Goal: Task Accomplishment & Management: Complete application form

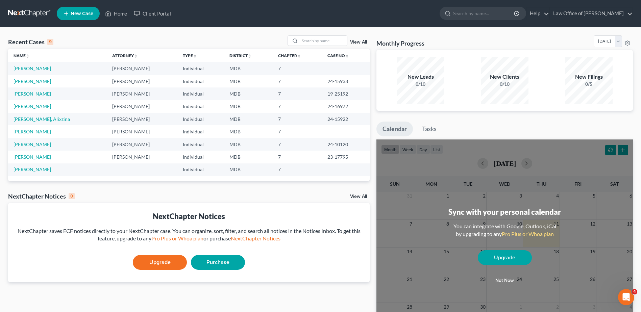
click at [46, 72] on td "[PERSON_NAME]" at bounding box center [57, 68] width 99 height 13
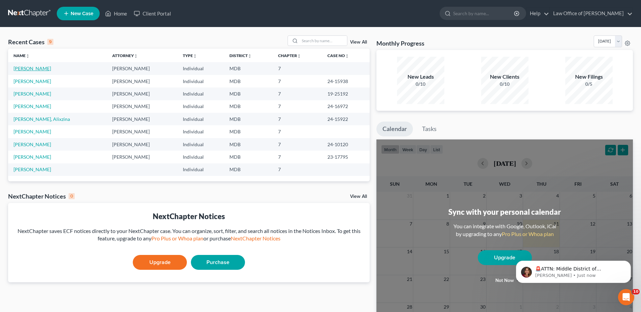
click at [42, 69] on link "[PERSON_NAME]" at bounding box center [33, 69] width 38 height 6
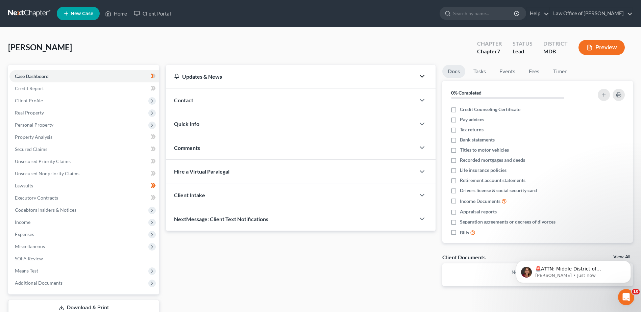
click at [421, 78] on icon "button" at bounding box center [422, 76] width 8 height 8
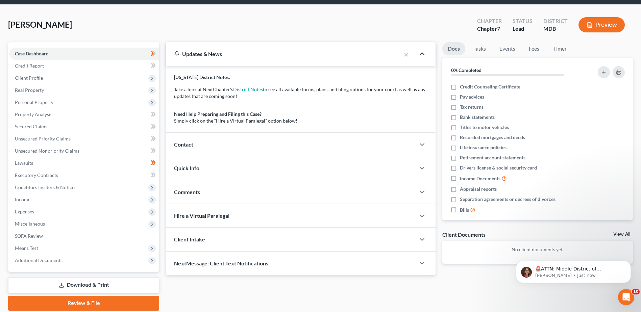
scroll to position [34, 0]
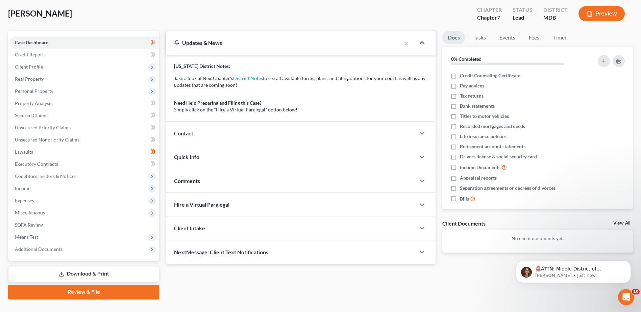
click at [422, 43] on icon "button" at bounding box center [422, 43] width 8 height 8
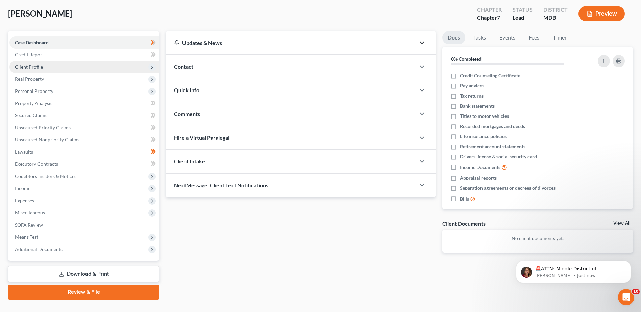
click at [152, 68] on icon at bounding box center [151, 67] width 5 height 5
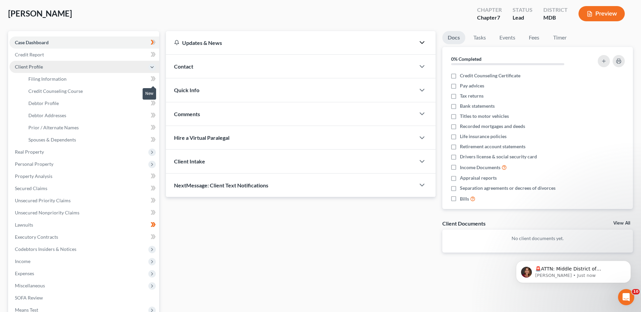
click at [152, 78] on icon at bounding box center [153, 79] width 5 height 8
click at [64, 80] on span "Filing Information" at bounding box center [47, 79] width 38 height 6
select select "1"
select select "0"
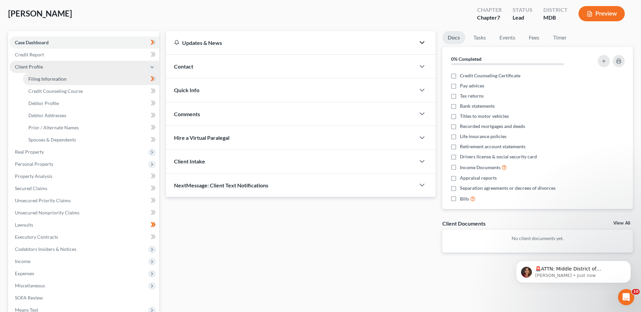
select select "38"
select select "0"
select select "21"
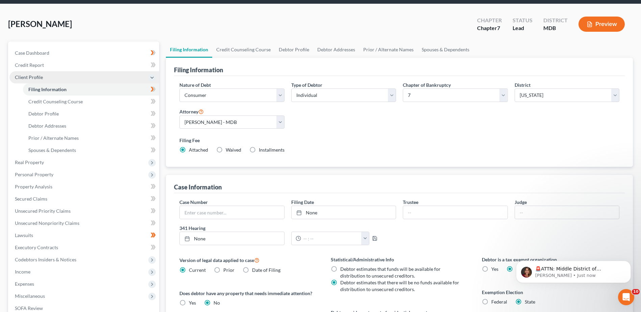
scroll to position [34, 0]
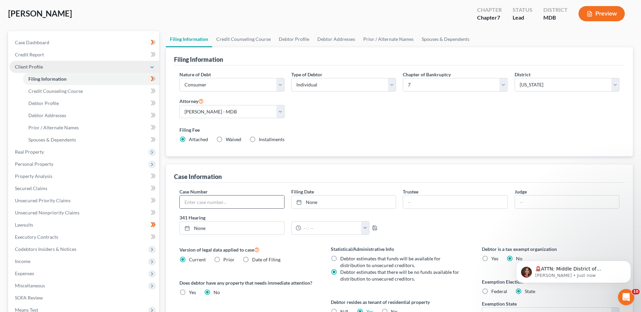
click at [240, 206] on input "text" at bounding box center [232, 202] width 104 height 13
click at [258, 202] on input "text" at bounding box center [232, 202] width 104 height 13
type input "25-18295"
type input "[DATE]"
click at [355, 198] on link "None" at bounding box center [344, 202] width 104 height 13
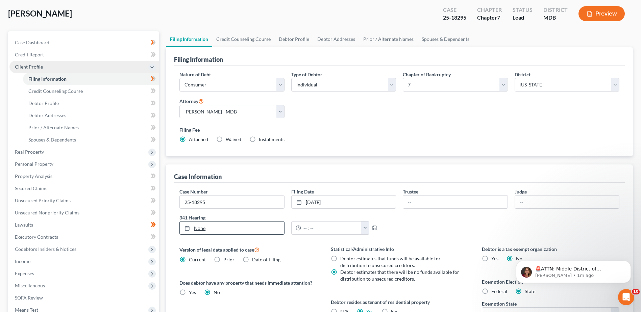
type input "[DATE]"
click at [224, 230] on link "None" at bounding box center [232, 228] width 104 height 13
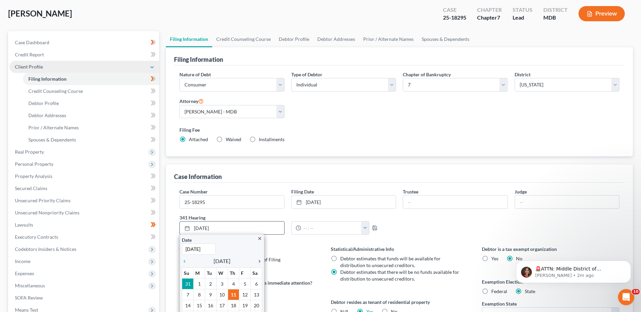
click at [259, 262] on icon "chevron_right" at bounding box center [258, 261] width 9 height 5
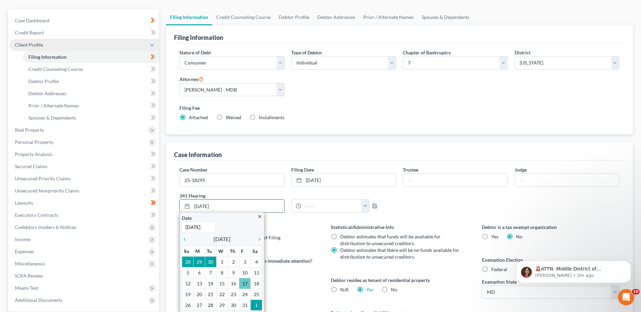
scroll to position [68, 0]
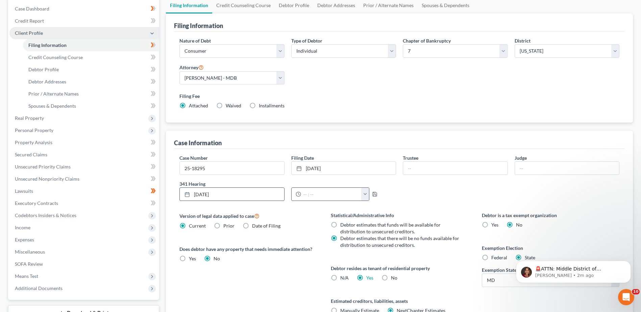
click at [364, 193] on button "button" at bounding box center [365, 194] width 8 height 13
click at [374, 242] on link "10:30am" at bounding box center [379, 244] width 38 height 11
type input "10:30am"
click at [429, 211] on div "Case Number 25-18295 Filing Date [DATE] close Date [DATE] Time 12:00 AM chevron…" at bounding box center [399, 240] width 451 height 182
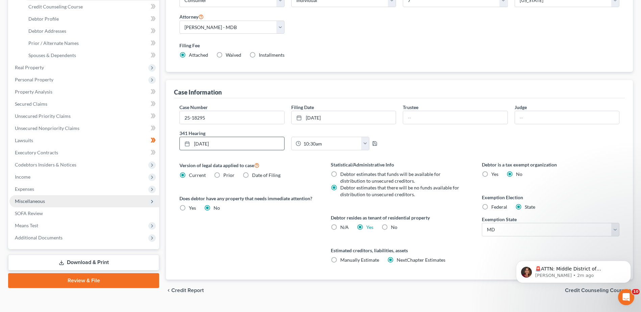
scroll to position [133, 0]
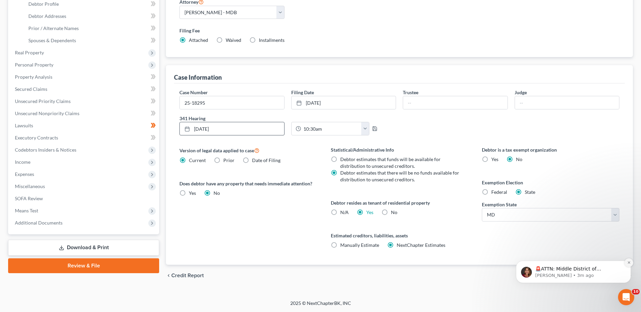
click at [629, 264] on icon "Dismiss notification" at bounding box center [629, 263] width 4 height 4
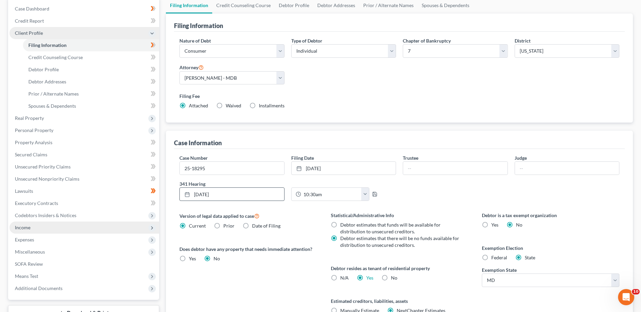
scroll to position [101, 0]
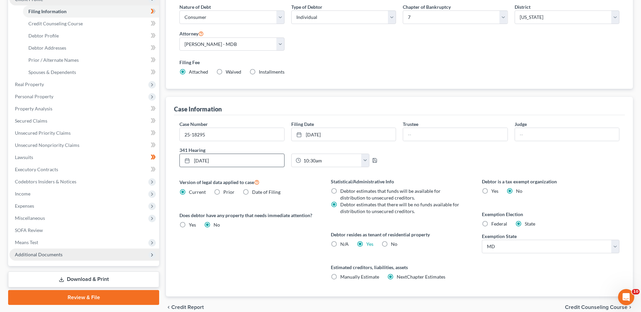
click at [83, 260] on span "Additional Documents" at bounding box center [84, 255] width 150 height 12
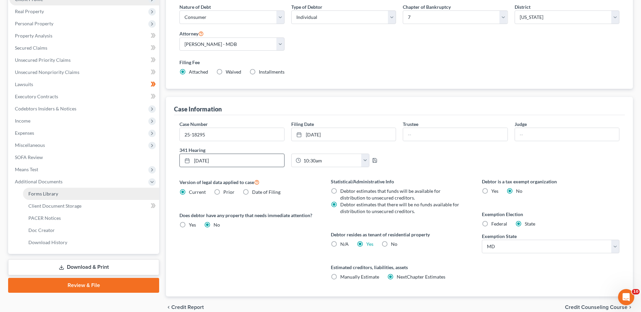
click at [50, 196] on span "Forms Library" at bounding box center [43, 194] width 30 height 6
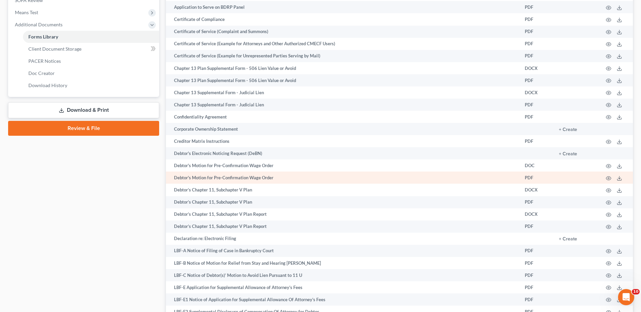
scroll to position [270, 0]
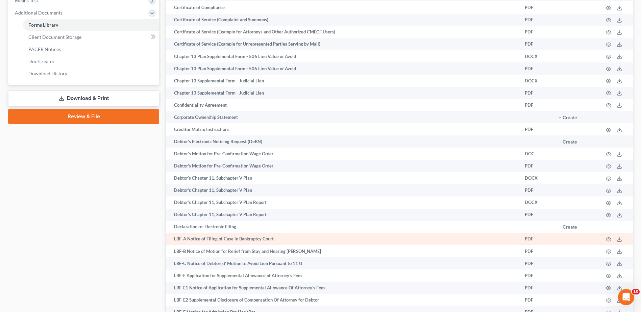
click at [262, 242] on td "LBF-A Notice of Filing of Case in Bankruptcy Court" at bounding box center [343, 239] width 354 height 12
click at [264, 240] on td "LBF-A Notice of Filing of Case in Bankruptcy Court" at bounding box center [343, 239] width 354 height 12
click at [620, 240] on line at bounding box center [620, 239] width 0 height 3
